Goal: Check status: Check status

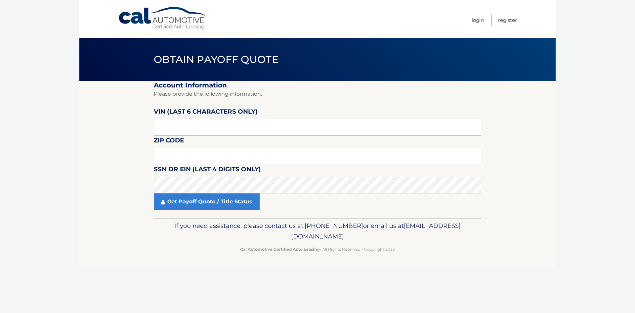
paste input "441940"
type input "441940"
click at [291, 124] on input "441940" at bounding box center [318, 127] width 328 height 17
click at [210, 161] on input "text" at bounding box center [318, 156] width 328 height 17
paste input "10921"
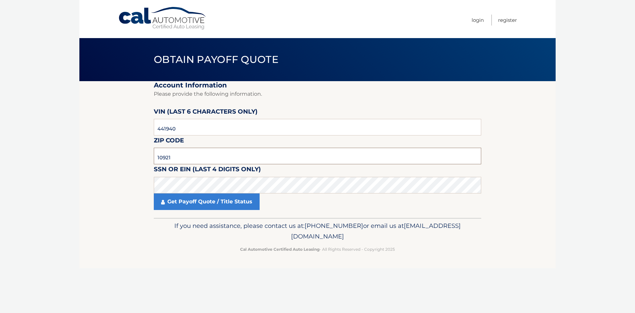
type input "10921"
click button "For Originating Dealer" at bounding box center [0, 0] width 0 height 0
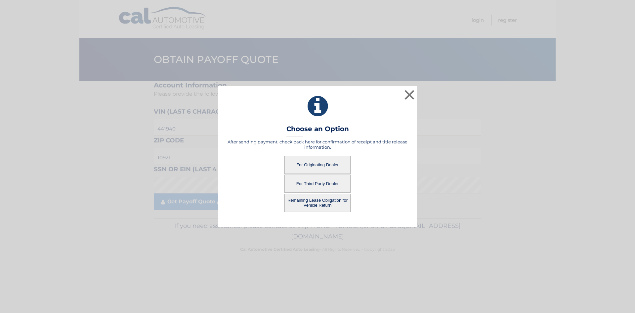
click at [342, 161] on button "For Originating Dealer" at bounding box center [318, 165] width 66 height 18
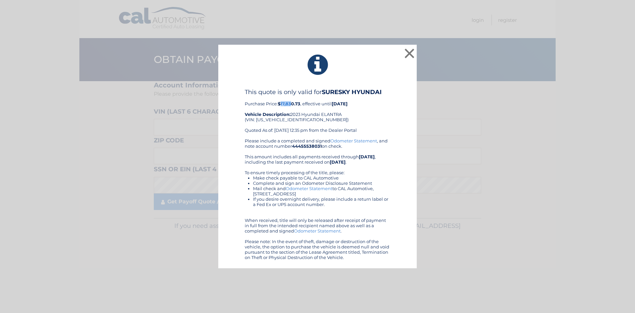
drag, startPoint x: 282, startPoint y: 104, endPoint x: 292, endPoint y: 104, distance: 9.6
click at [292, 104] on b "$17,830.73" at bounding box center [289, 103] width 23 height 5
copy b "17,83"
click at [408, 54] on button "×" at bounding box center [409, 53] width 13 height 13
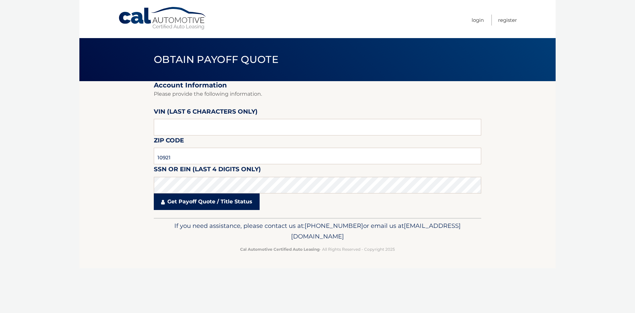
click at [237, 202] on link "Get Payoff Quote / Title Status" at bounding box center [207, 201] width 106 height 17
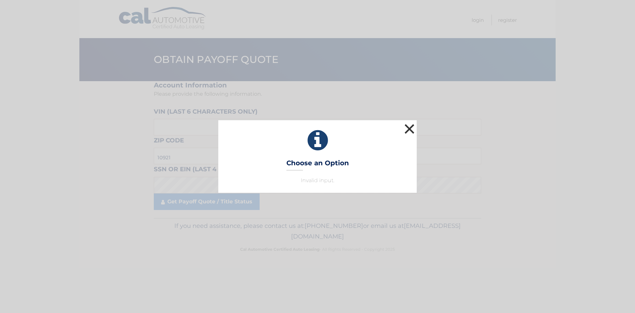
click at [412, 129] on button "×" at bounding box center [409, 128] width 13 height 13
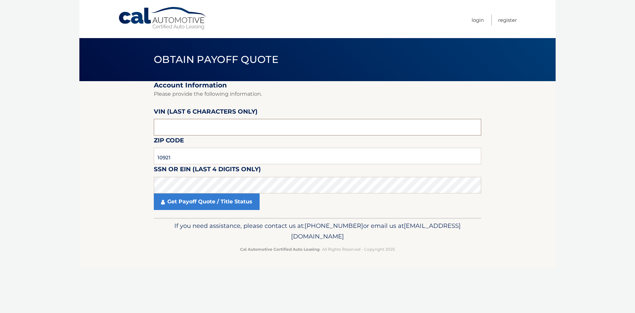
click at [225, 130] on input "text" at bounding box center [318, 127] width 328 height 17
paste input "441940"
click at [373, 126] on input "text" at bounding box center [318, 127] width 328 height 17
type input "441940"
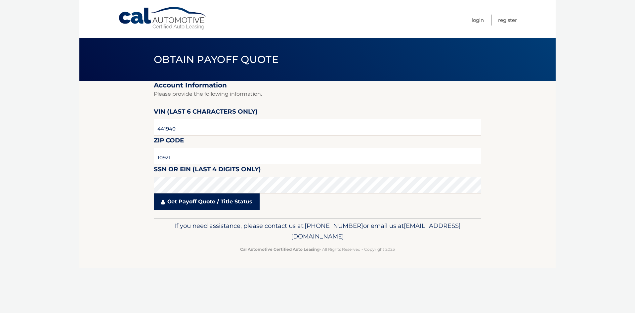
click at [191, 203] on link "Get Payoff Quote / Title Status" at bounding box center [207, 201] width 106 height 17
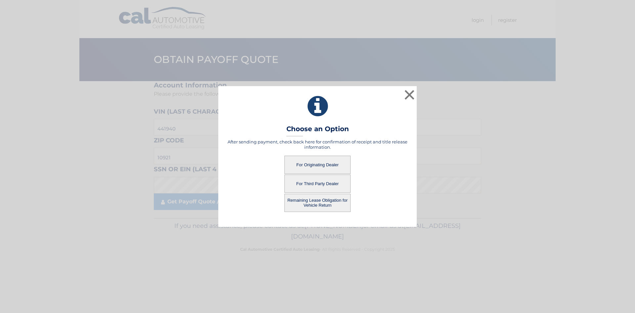
click at [321, 203] on button "Remaining Lease Obligation for Vehicle Return" at bounding box center [318, 203] width 66 height 18
click at [332, 201] on button "Remaining Lease Obligation for Vehicle Return" at bounding box center [318, 203] width 66 height 18
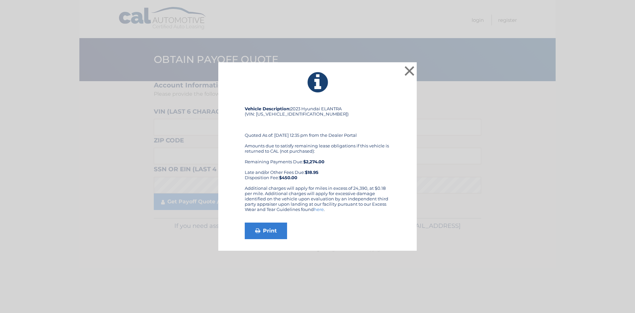
click at [385, 93] on icon at bounding box center [318, 82] width 182 height 24
